Goal: Information Seeking & Learning: Learn about a topic

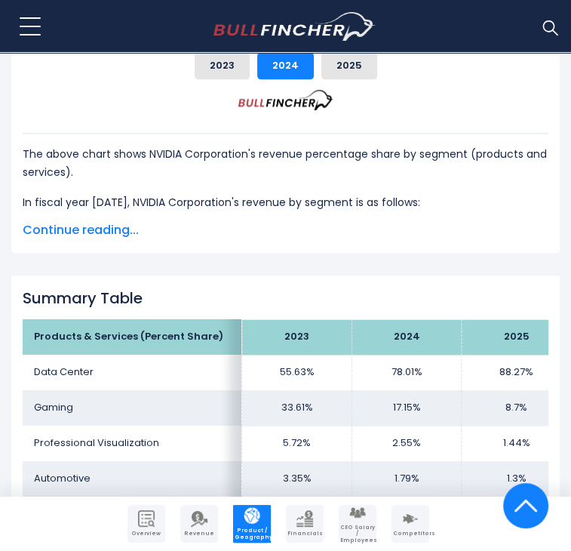
scroll to position [831, 0]
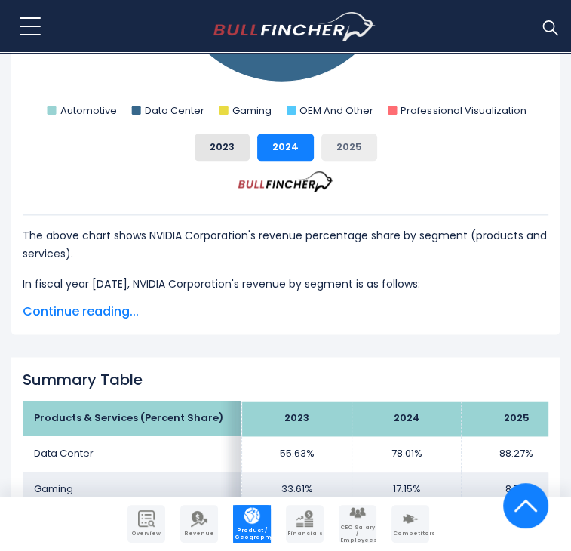
click at [339, 134] on button "2025" at bounding box center [349, 147] width 56 height 27
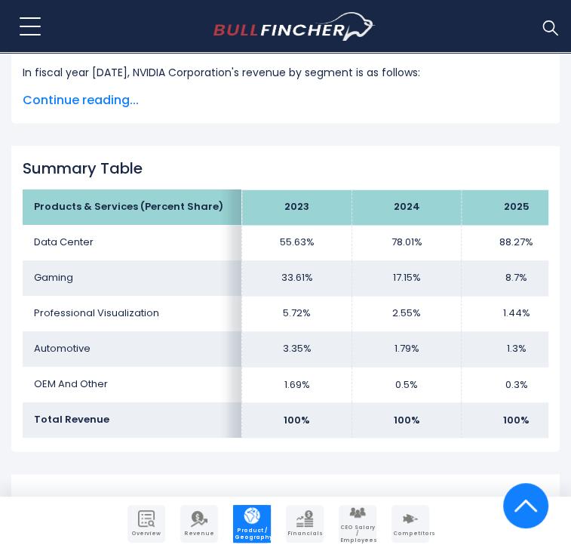
scroll to position [1043, 0]
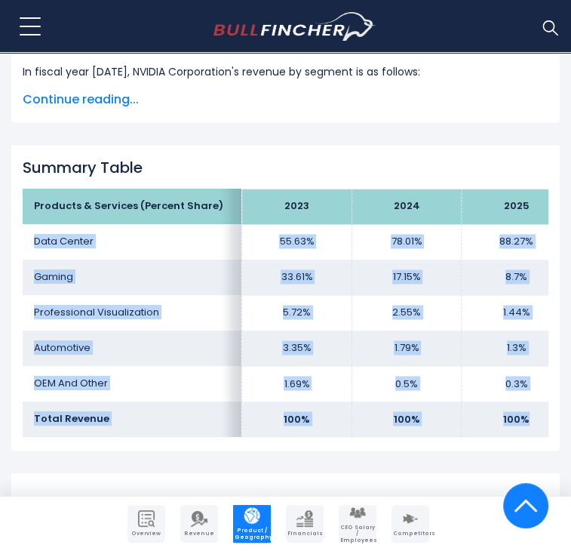
drag, startPoint x: 71, startPoint y: 167, endPoint x: 540, endPoint y: 355, distance: 505.6
click at [540, 355] on tbody "Products & Services (Percent Share) 2023 2024 2025 Data Center 55.63% 78.01% Ga…" at bounding box center [297, 312] width 548 height 247
copy tbody "Data Center 55.63% 78.01% 88.27% Gaming 33.61% 17.15% 8.7% Professional Visuali…"
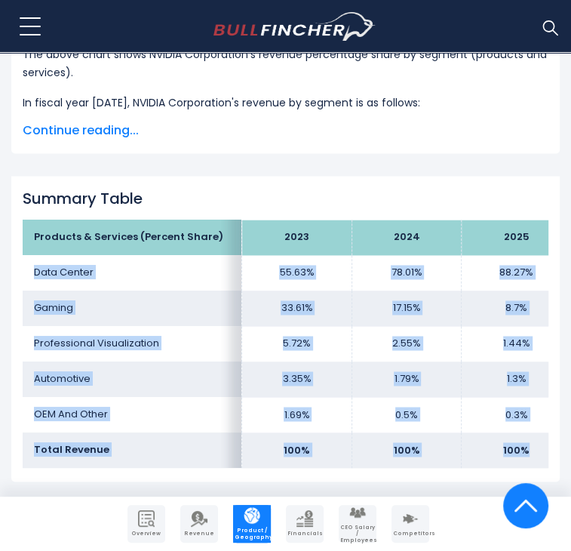
scroll to position [1028, 0]
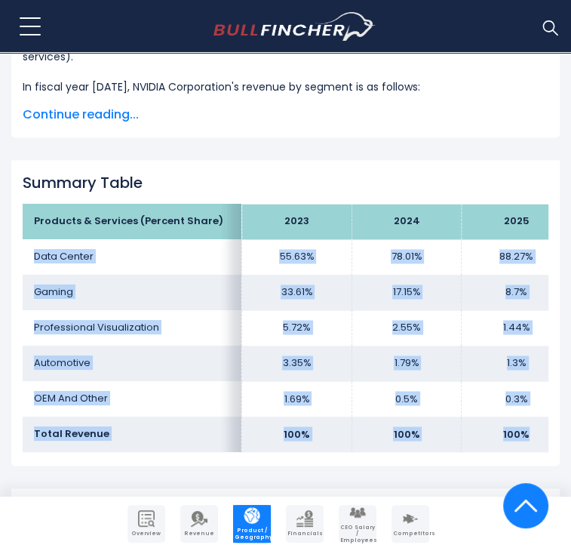
click at [125, 310] on td "Professional Visualization" at bounding box center [132, 327] width 219 height 35
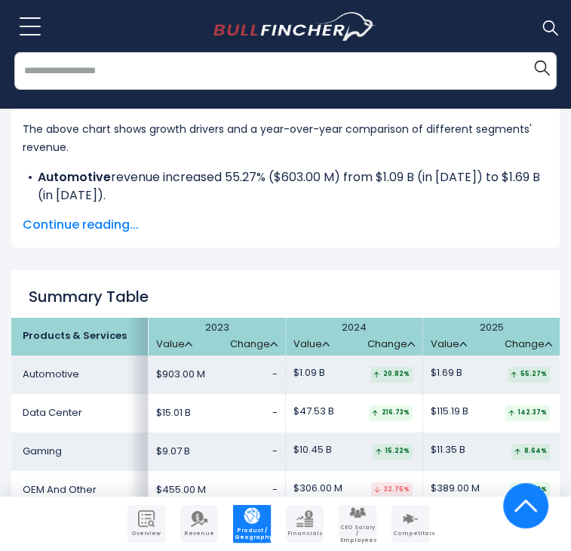
scroll to position [2636, 0]
